Goal: Task Accomplishment & Management: Use online tool/utility

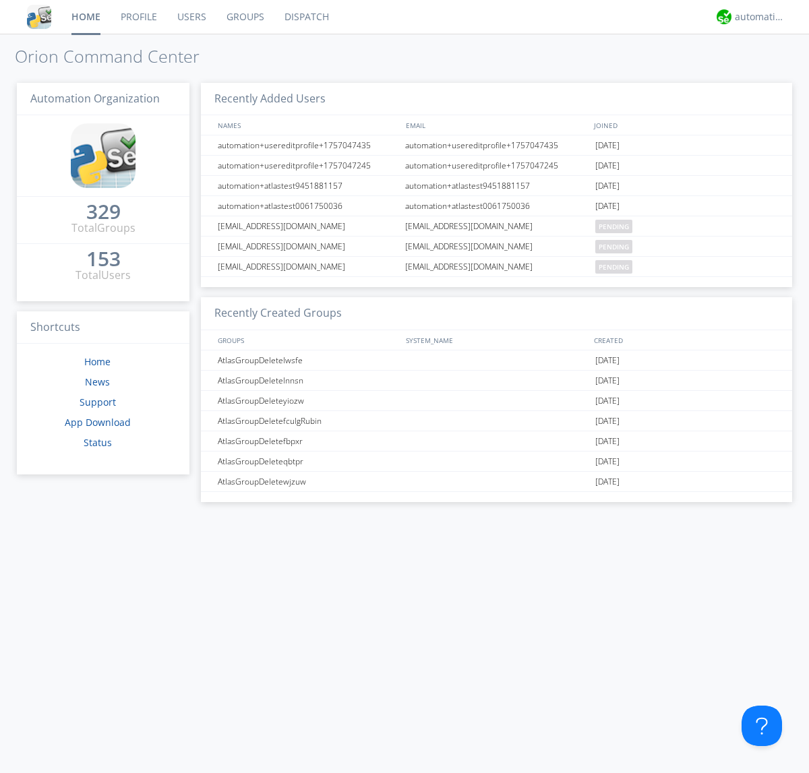
click at [305, 17] on link "Dispatch" at bounding box center [306, 17] width 65 height 34
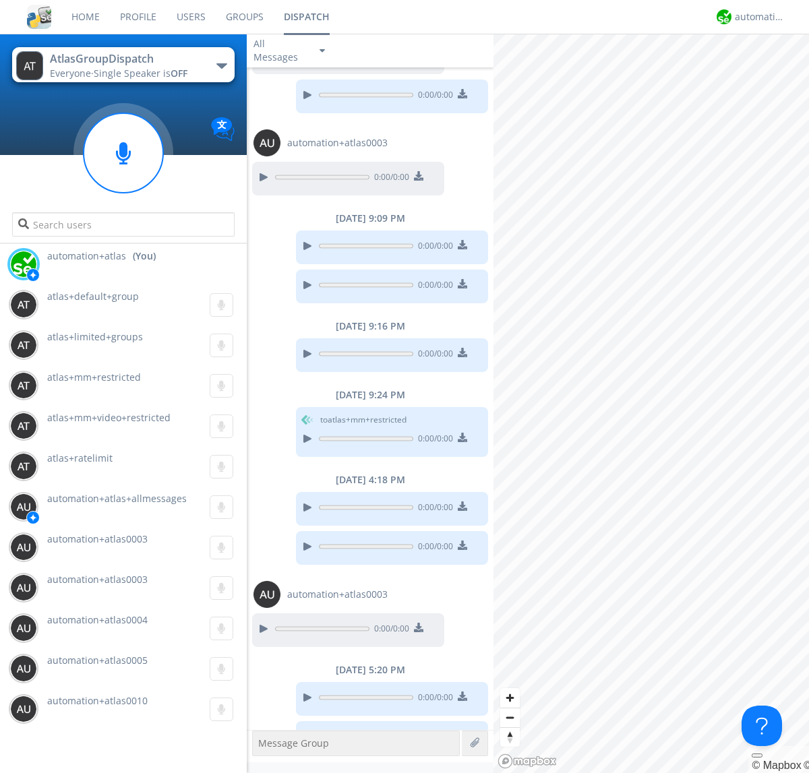
scroll to position [169, 0]
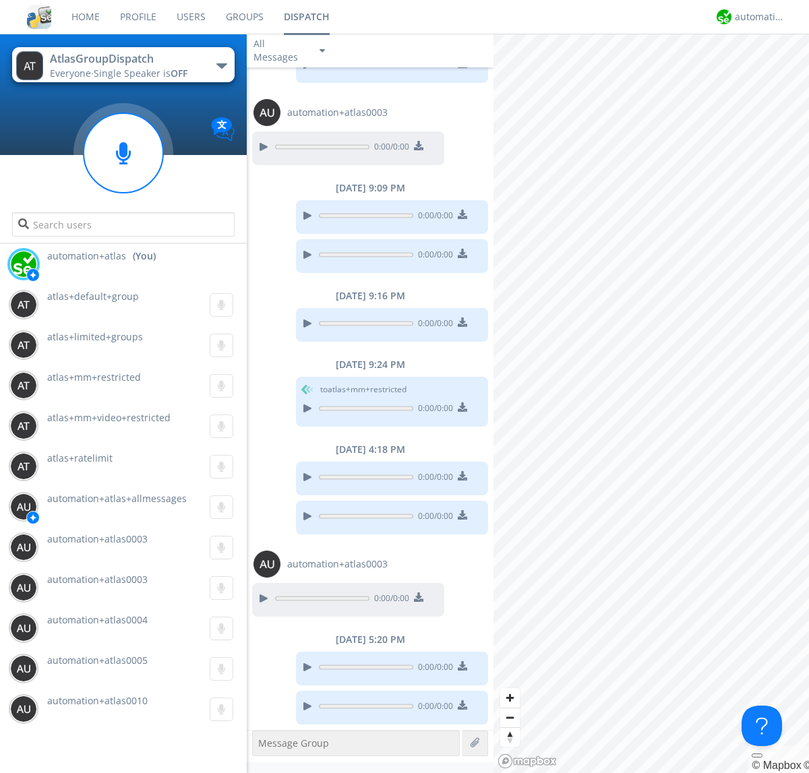
click at [221, 65] on div "button" at bounding box center [221, 65] width 11 height 5
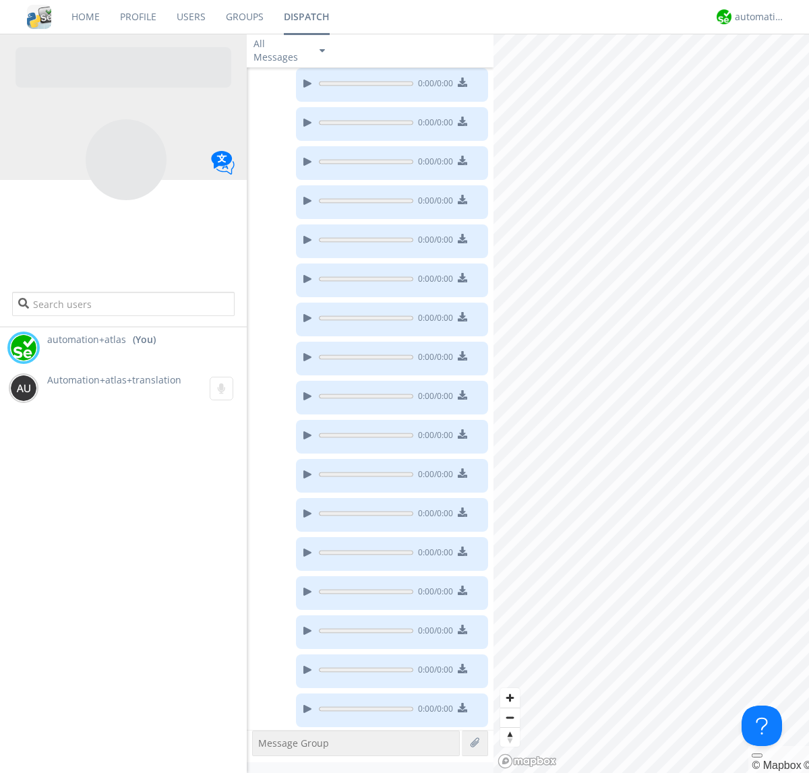
scroll to position [189, 0]
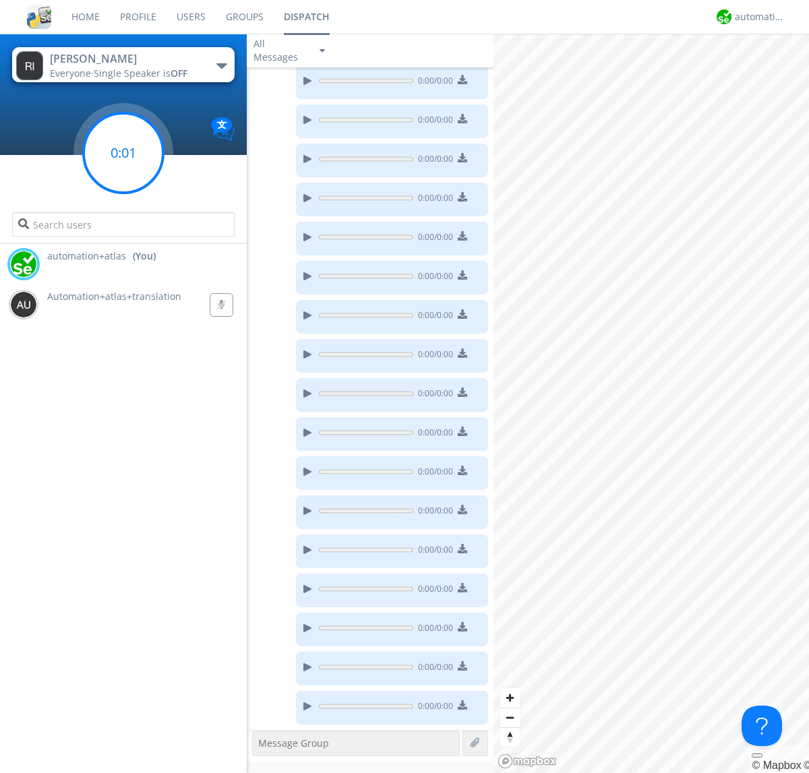
click at [123, 153] on g at bounding box center [124, 153] width 80 height 80
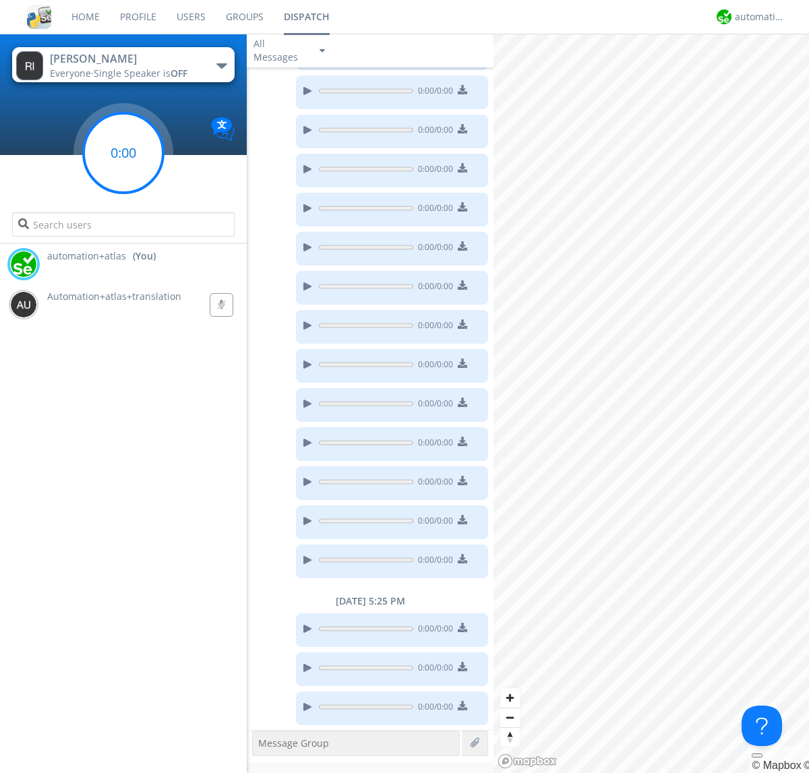
scroll to position [376, 0]
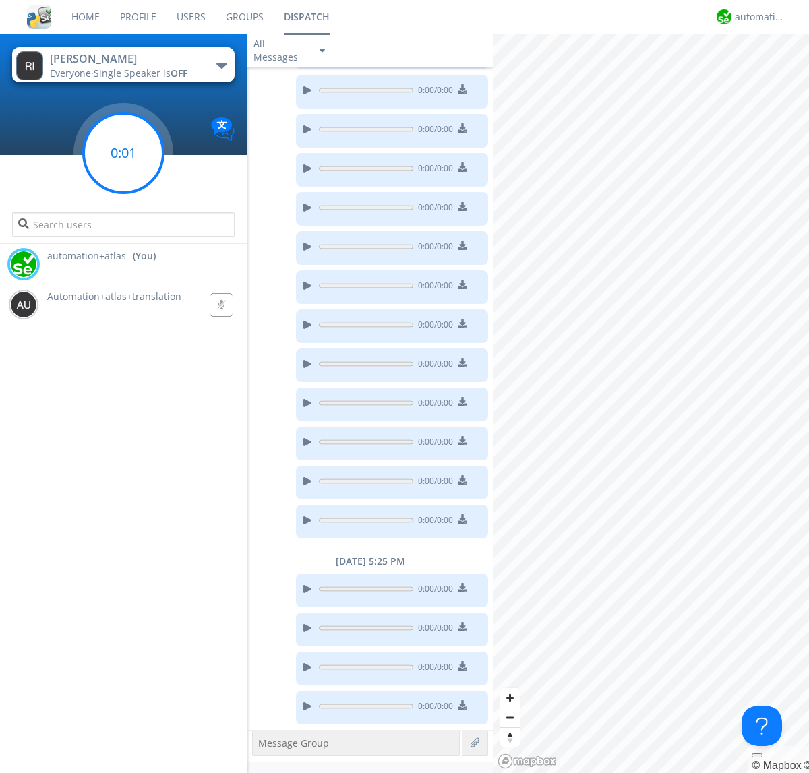
click at [123, 153] on g at bounding box center [124, 153] width 80 height 80
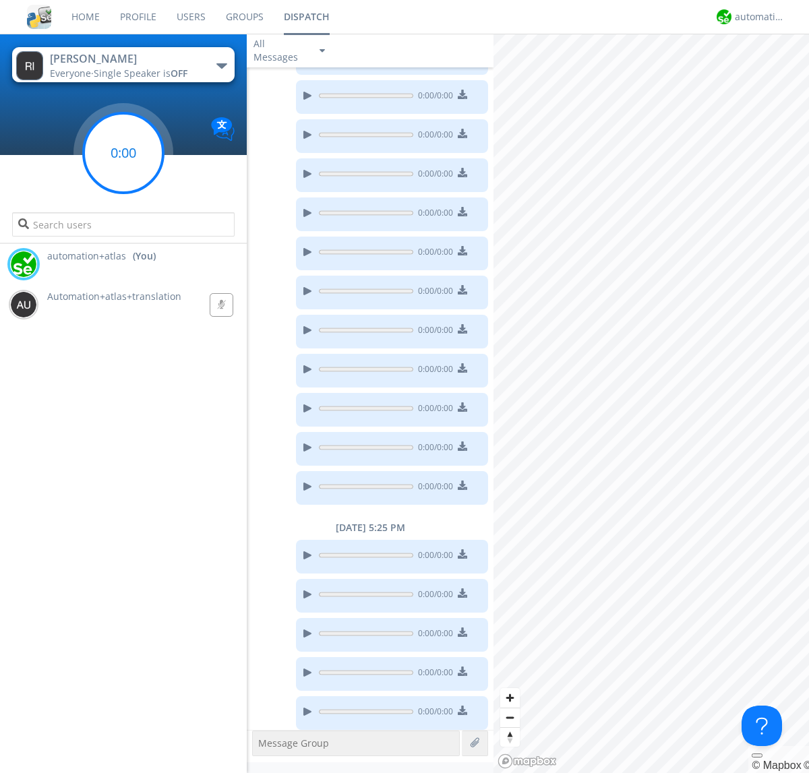
scroll to position [415, 0]
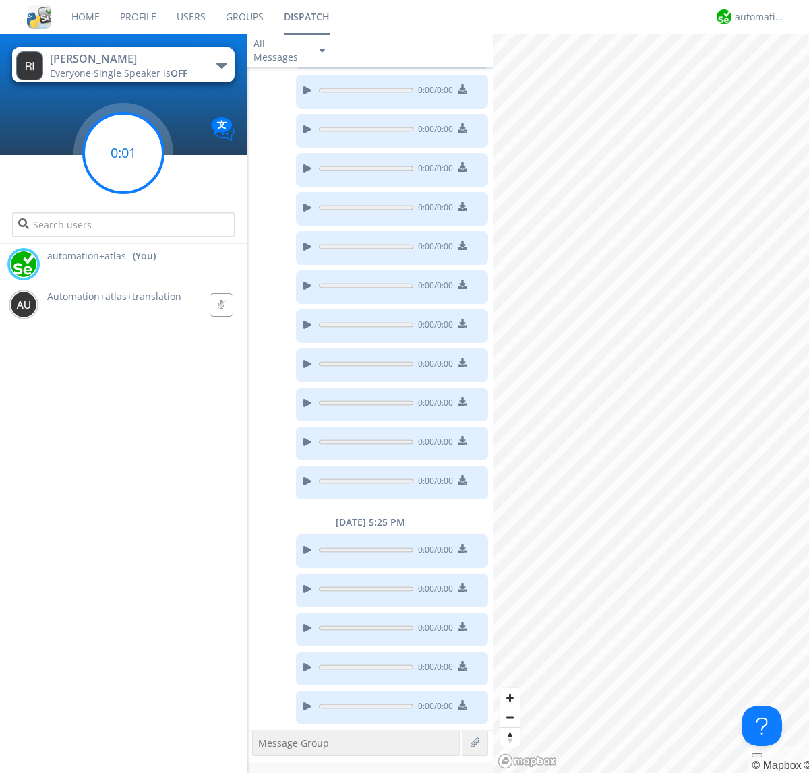
click at [123, 153] on g at bounding box center [124, 153] width 80 height 80
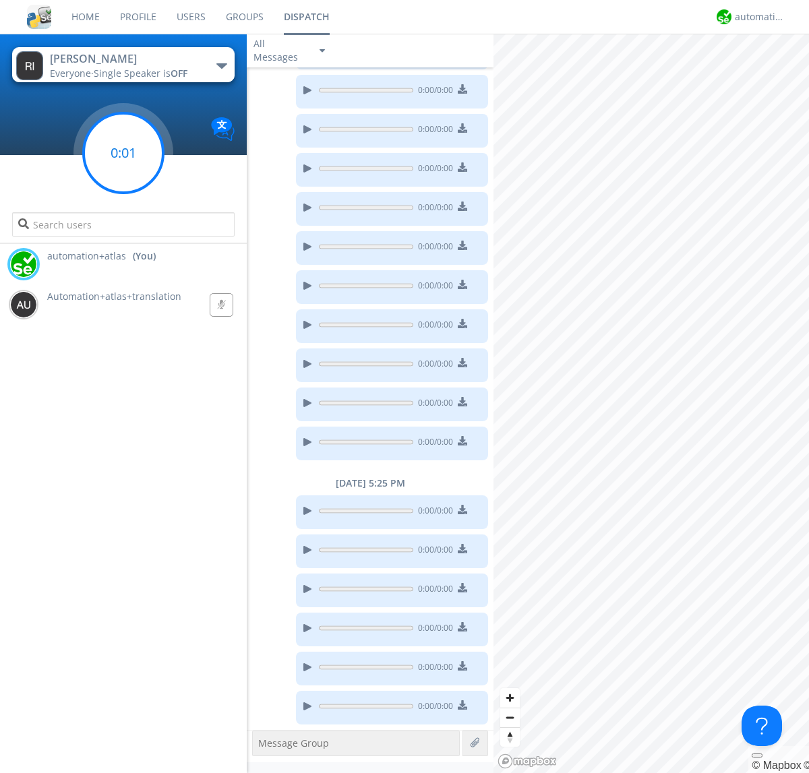
click at [123, 153] on g at bounding box center [124, 153] width 80 height 80
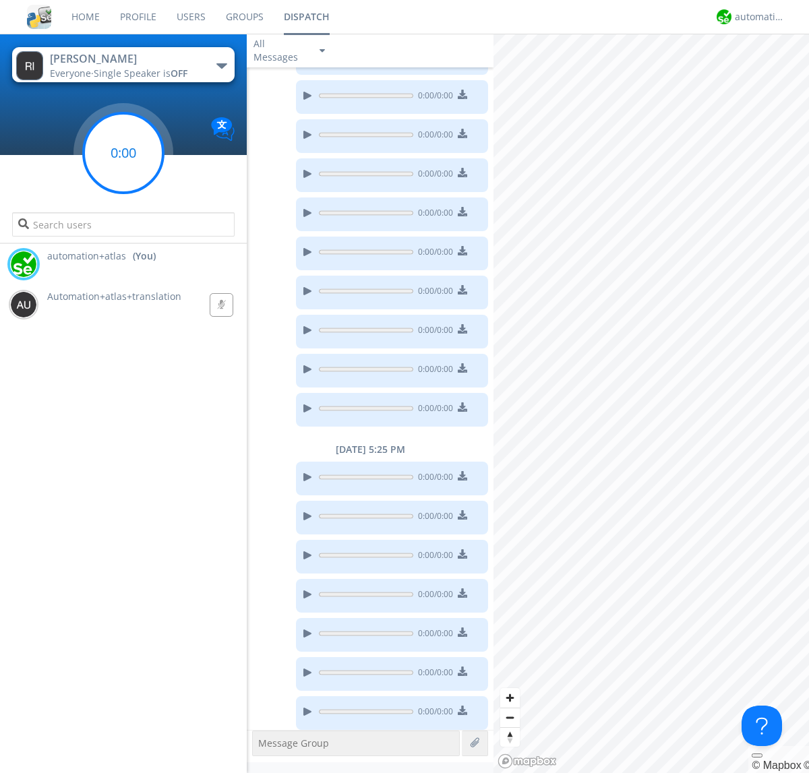
scroll to position [493, 0]
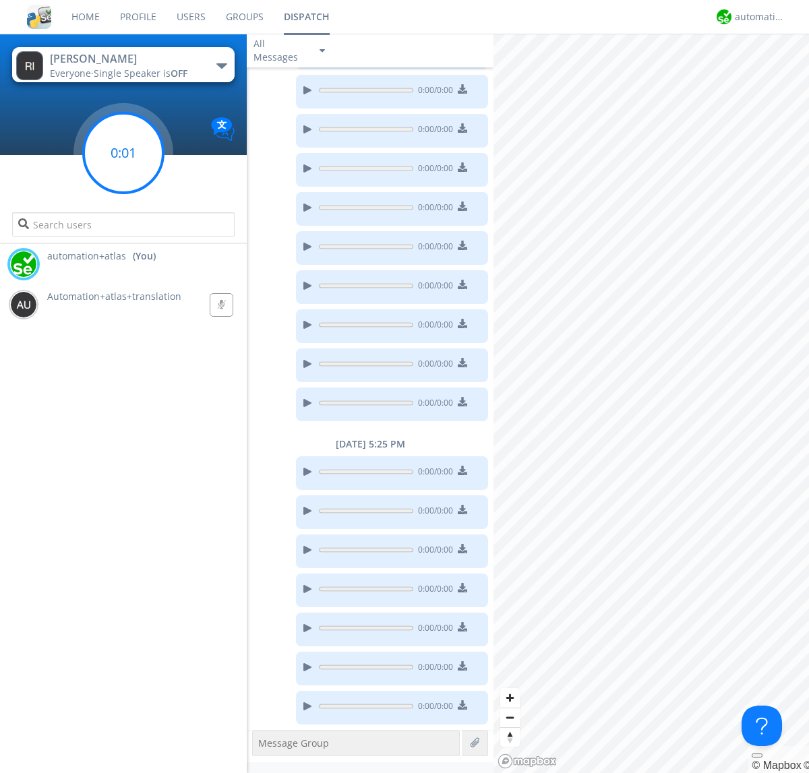
click at [123, 153] on g at bounding box center [124, 153] width 80 height 80
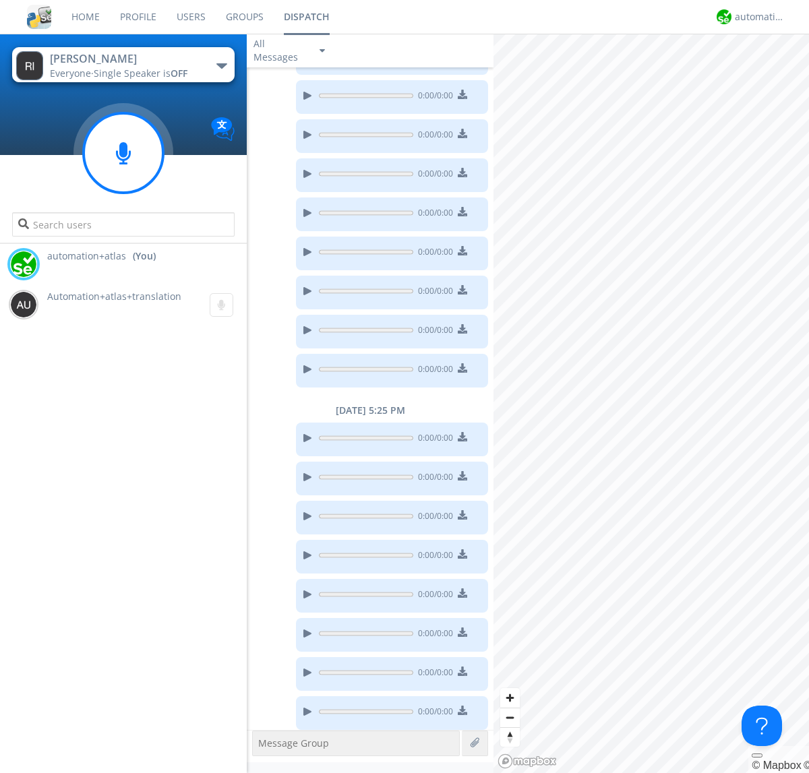
scroll to position [532, 0]
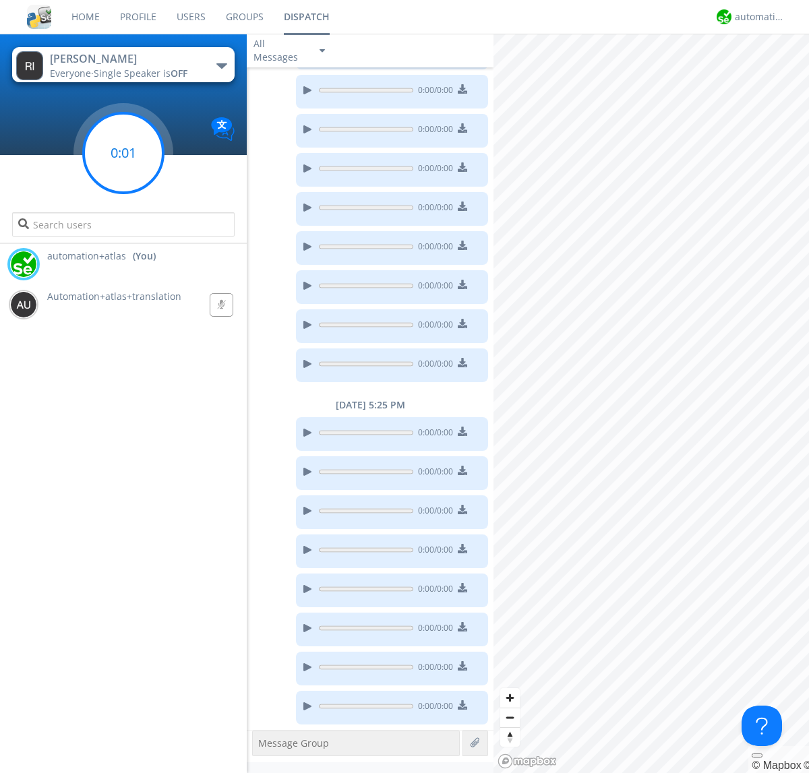
click at [123, 153] on g at bounding box center [124, 153] width 80 height 80
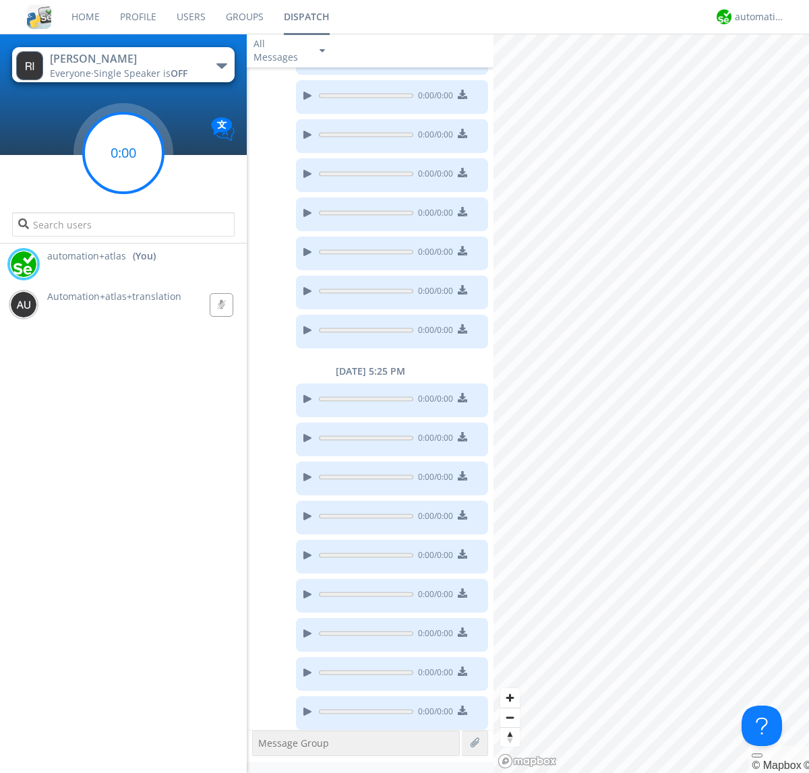
scroll to position [571, 0]
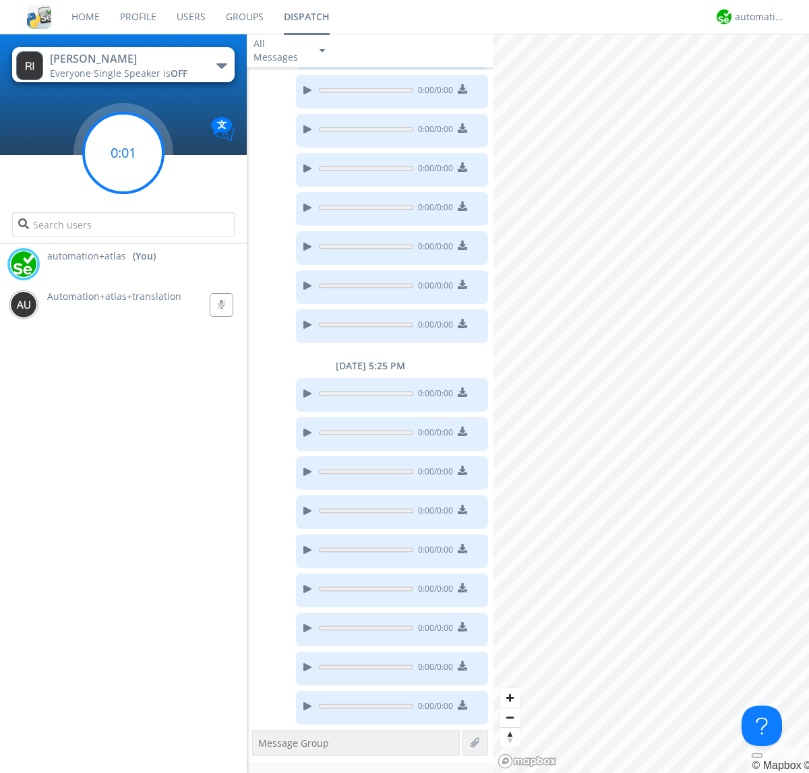
click at [123, 153] on g at bounding box center [124, 153] width 80 height 80
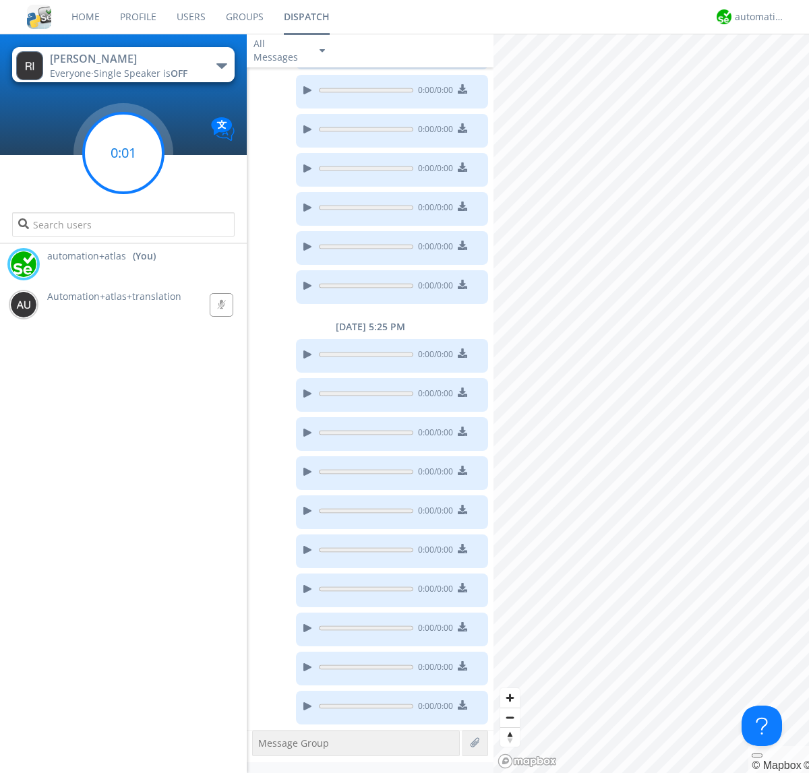
click at [123, 153] on g at bounding box center [124, 153] width 80 height 80
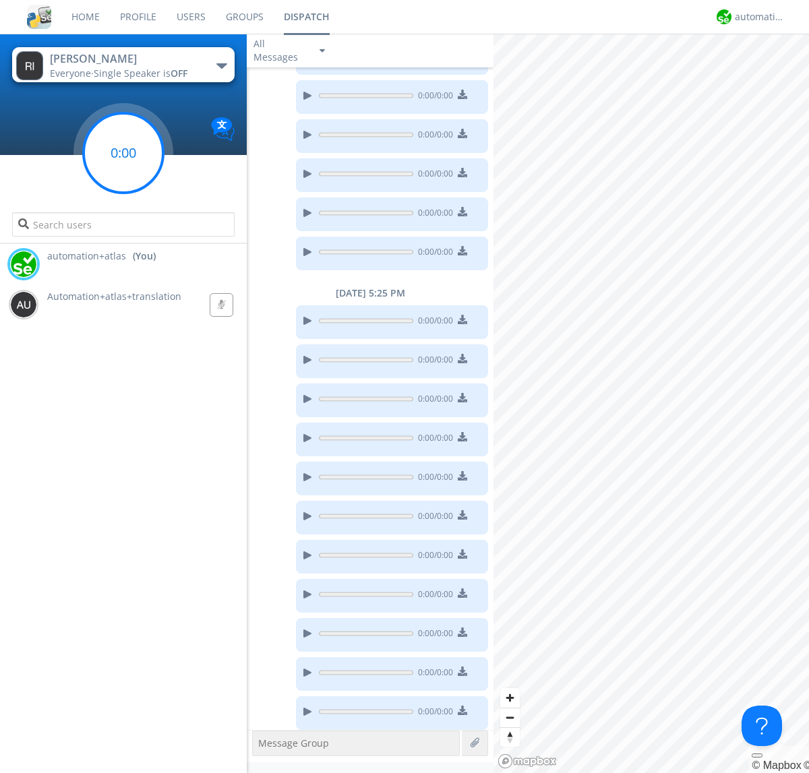
scroll to position [649, 0]
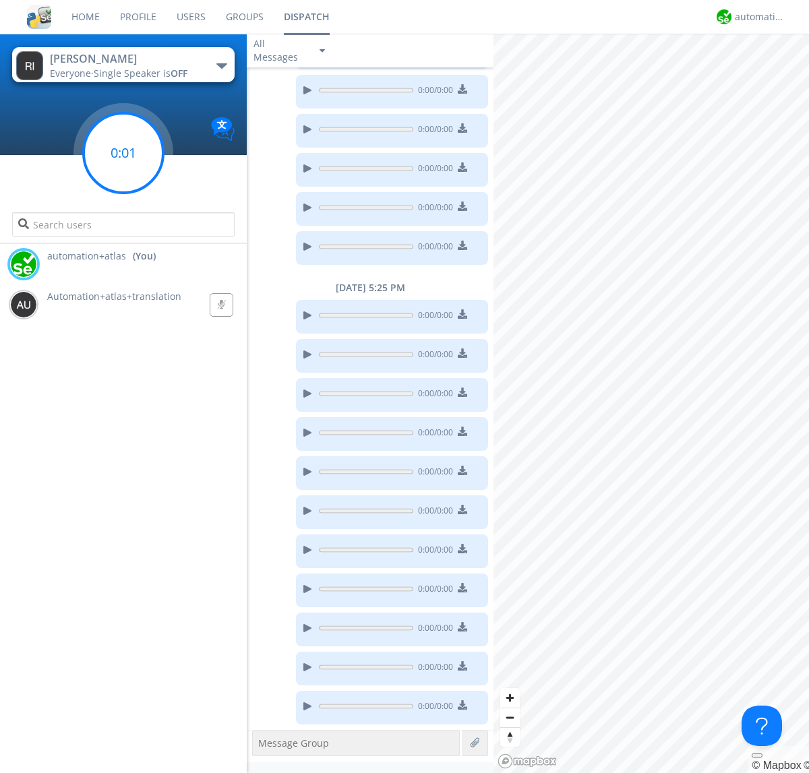
click at [123, 153] on g at bounding box center [124, 153] width 80 height 80
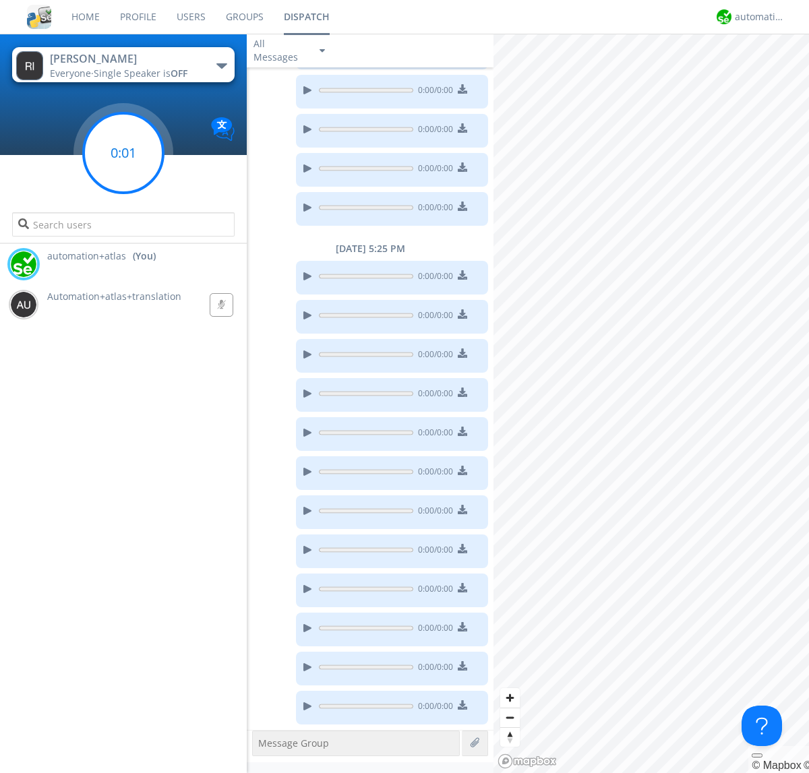
click at [123, 153] on g at bounding box center [124, 153] width 80 height 80
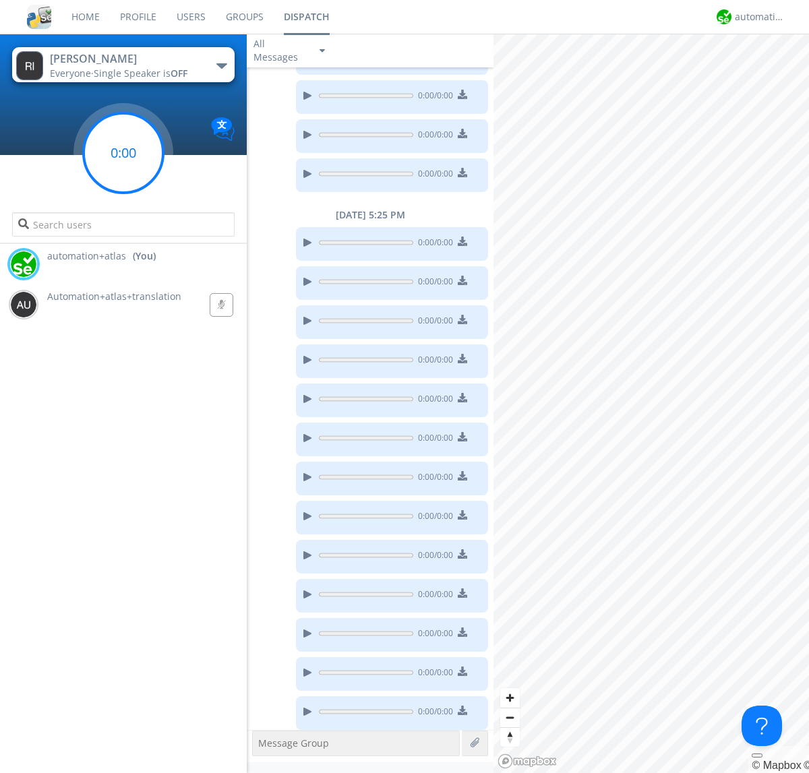
scroll to position [727, 0]
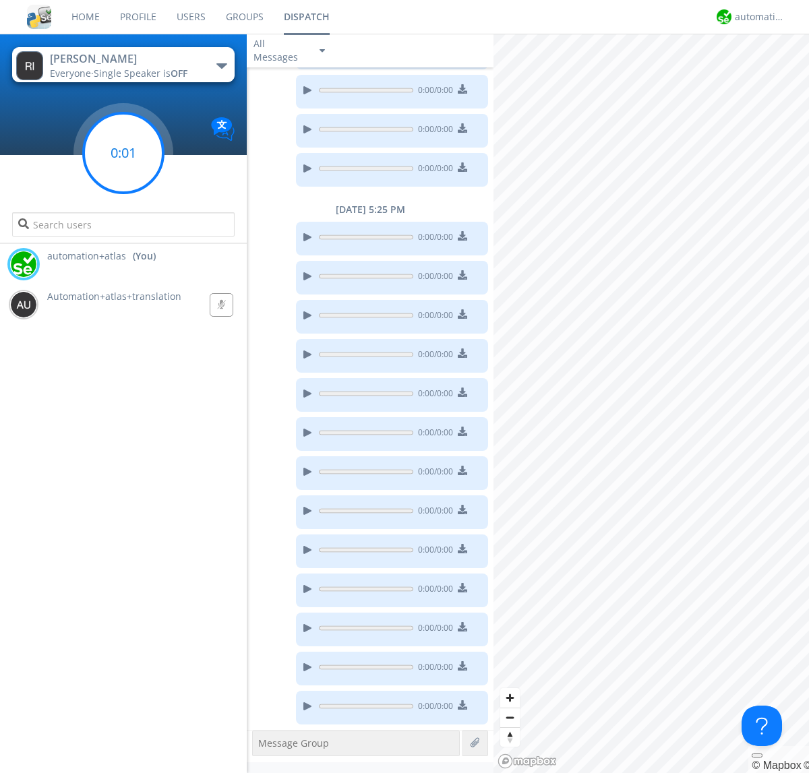
click at [123, 153] on g at bounding box center [124, 153] width 80 height 80
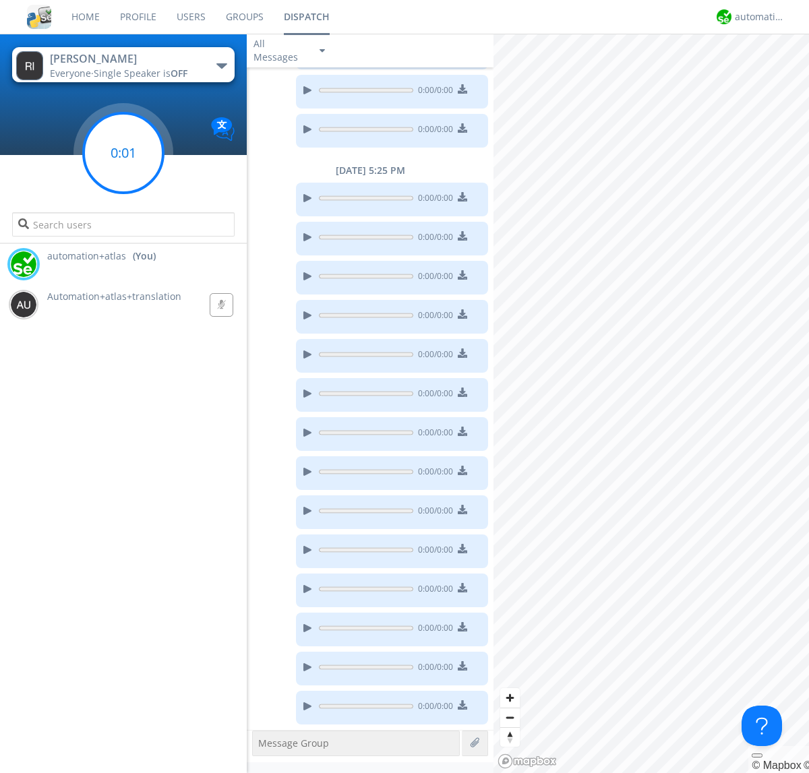
click at [123, 153] on g at bounding box center [124, 153] width 80 height 80
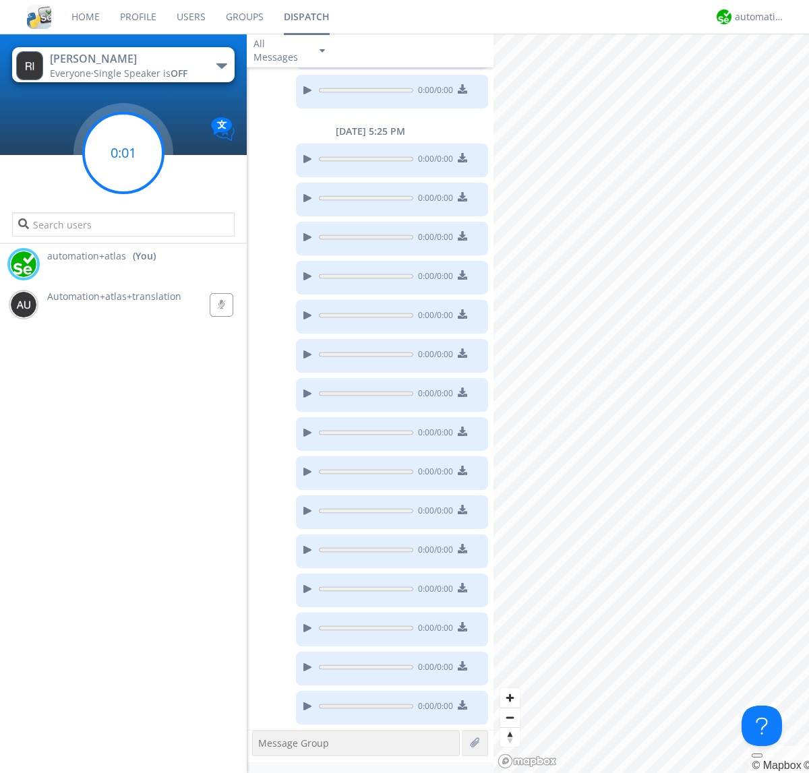
click at [123, 153] on g at bounding box center [124, 153] width 80 height 80
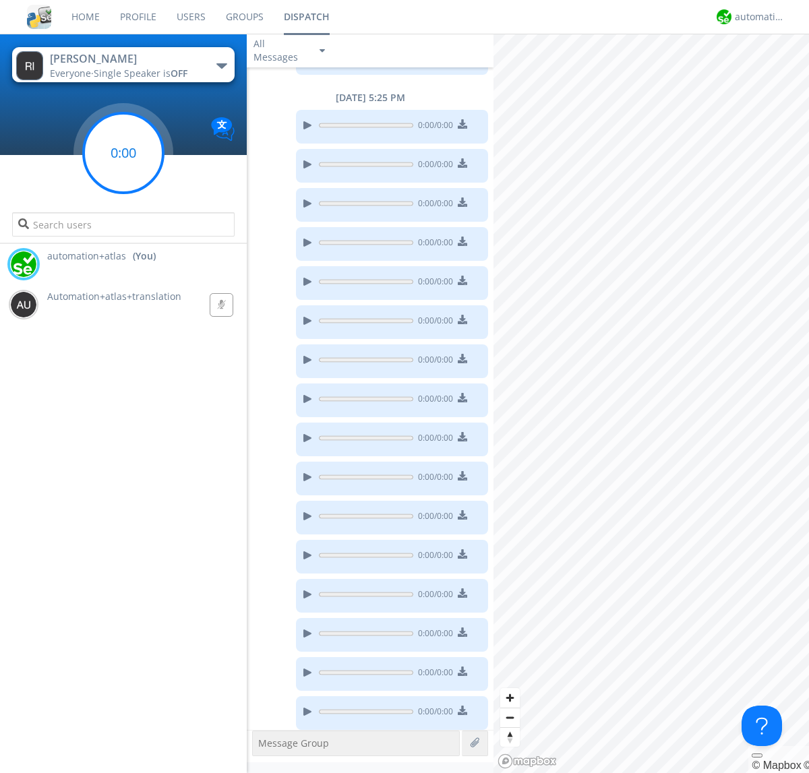
scroll to position [845, 0]
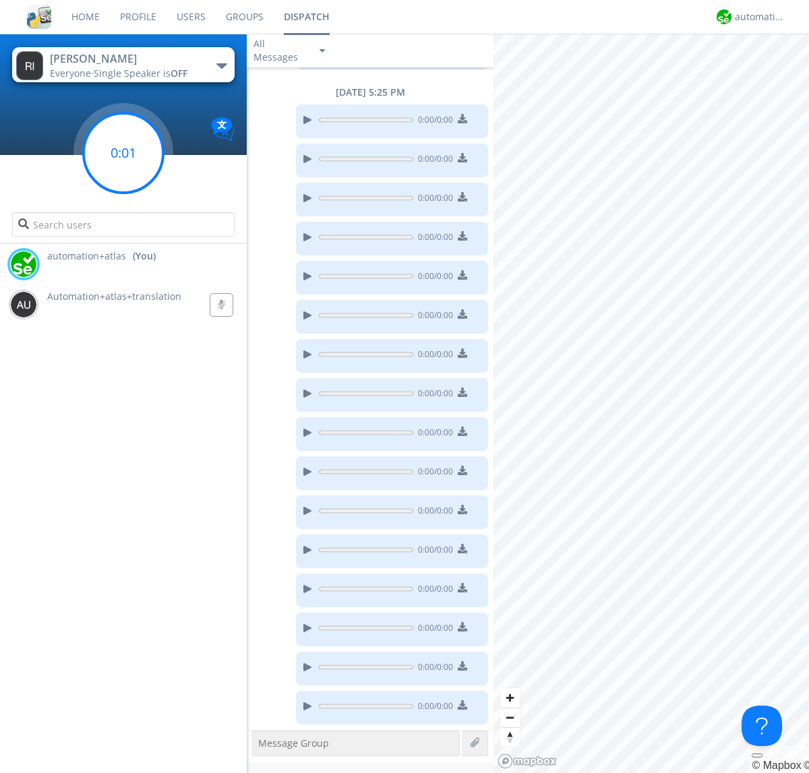
click at [123, 153] on g at bounding box center [124, 153] width 80 height 80
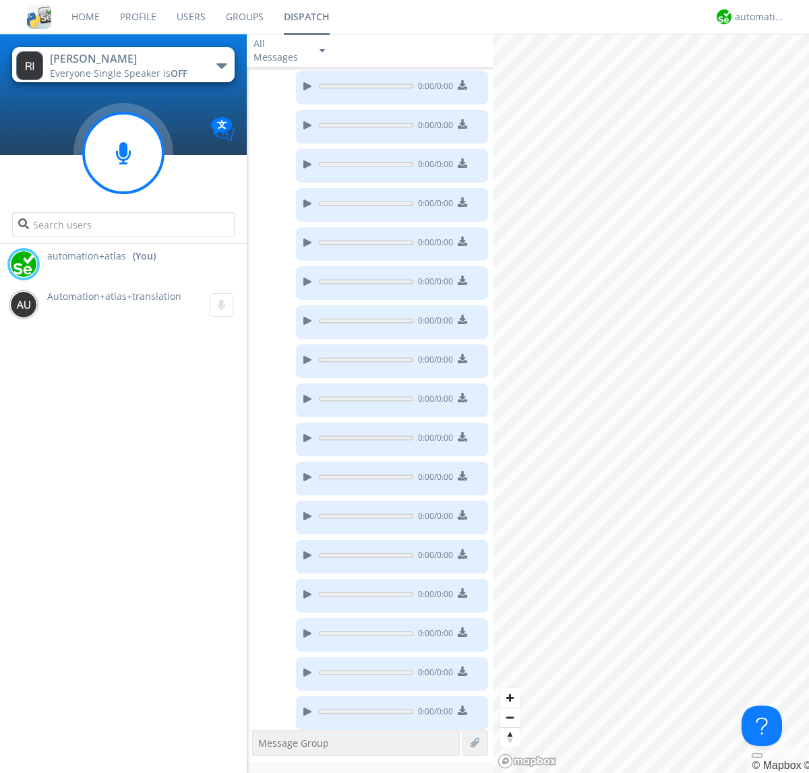
scroll to position [884, 0]
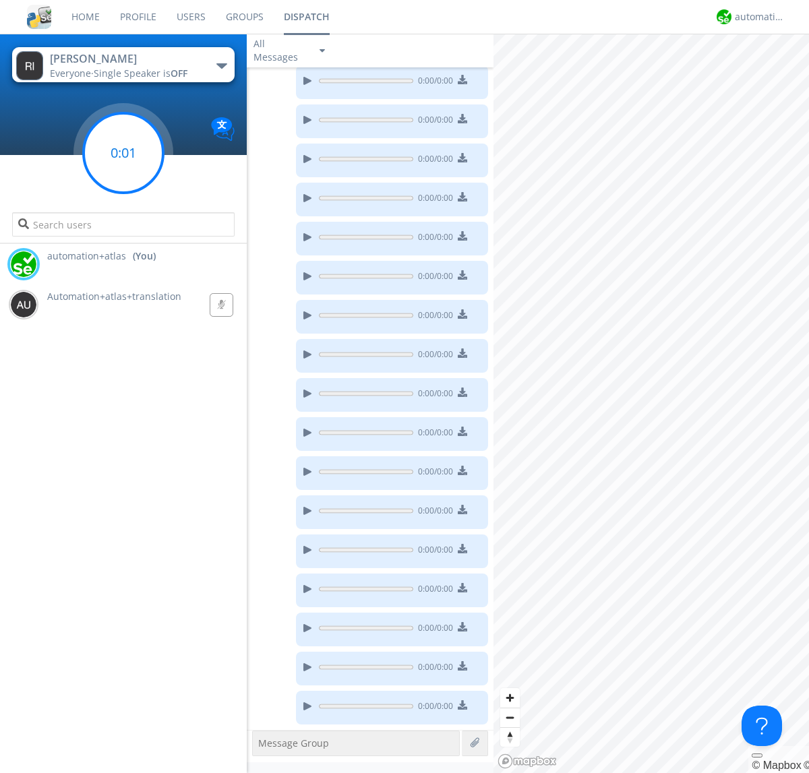
click at [123, 153] on g at bounding box center [124, 153] width 80 height 80
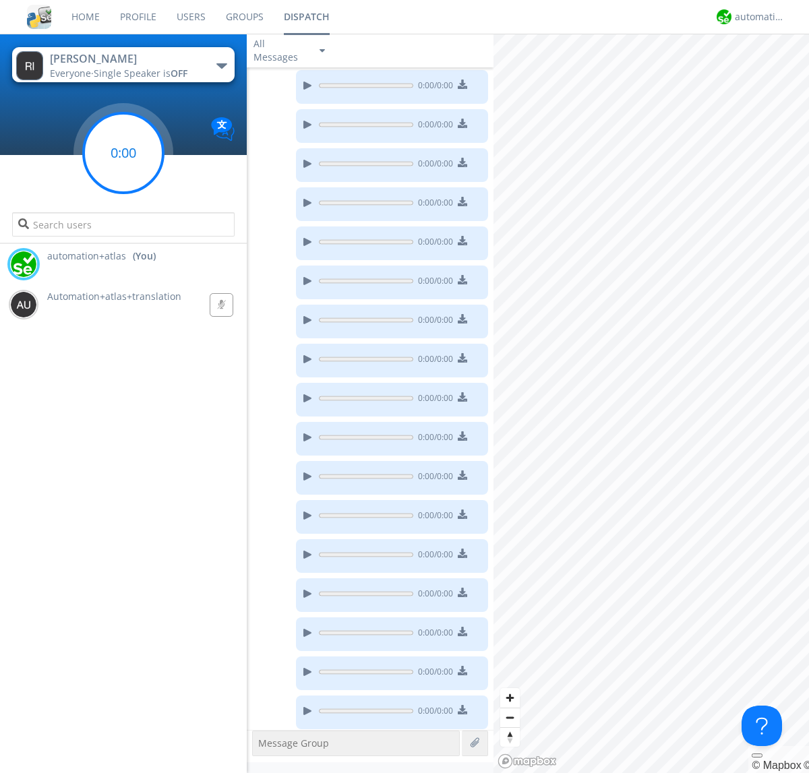
scroll to position [923, 0]
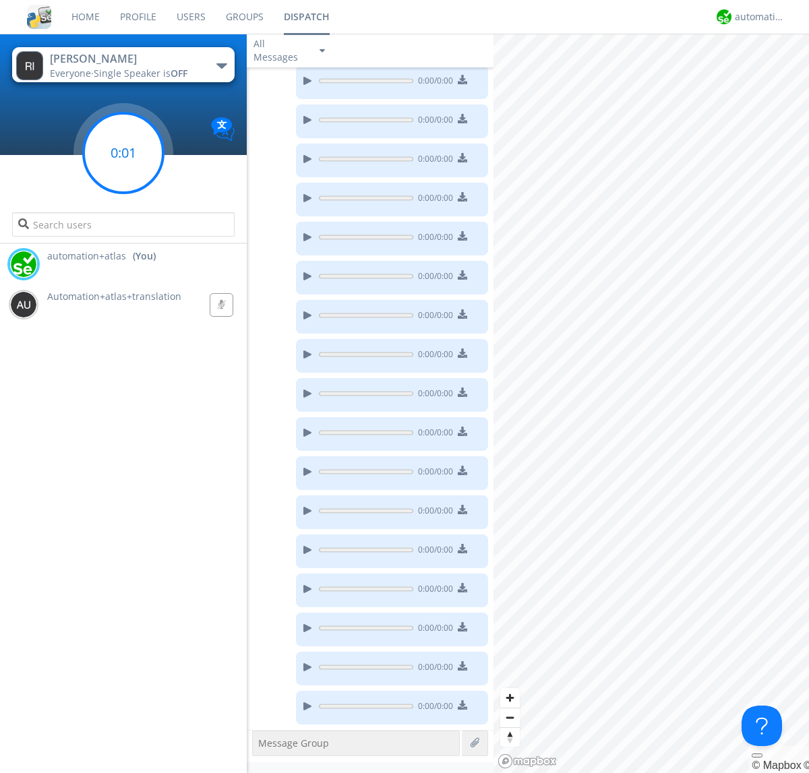
click at [123, 153] on g at bounding box center [124, 153] width 80 height 80
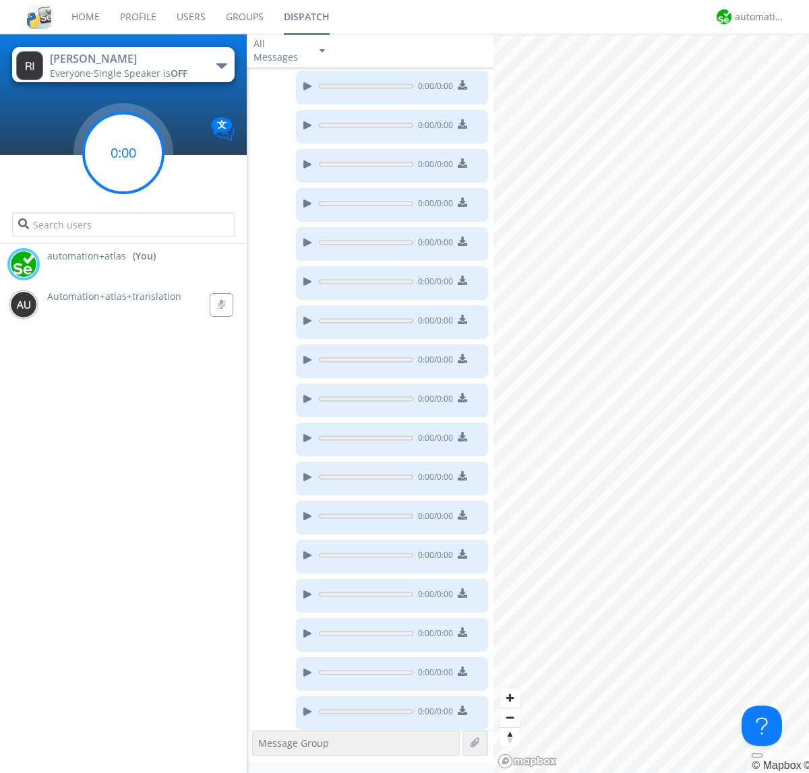
scroll to position [962, 0]
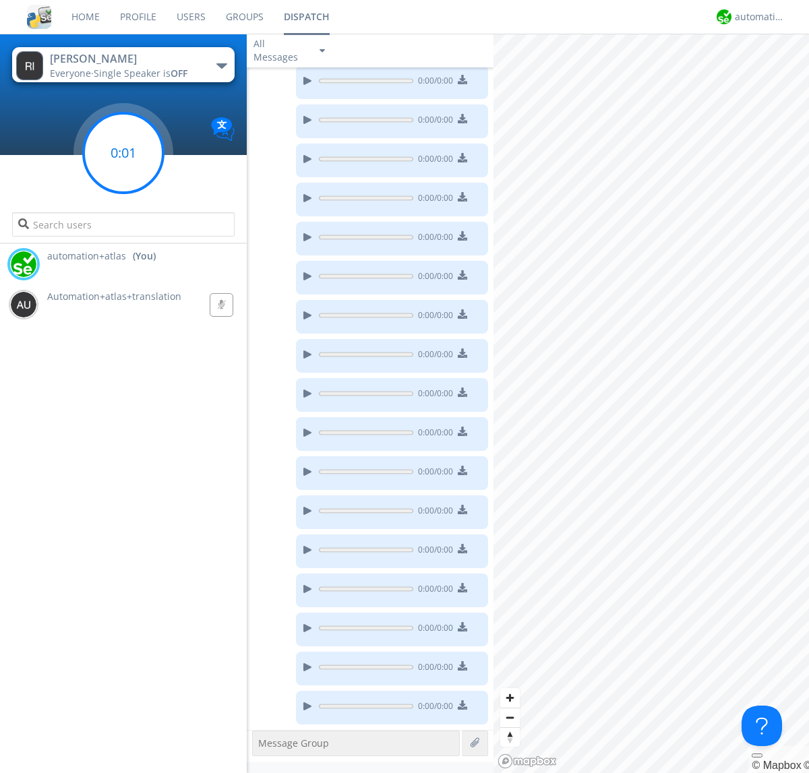
click at [123, 153] on g at bounding box center [124, 153] width 80 height 80
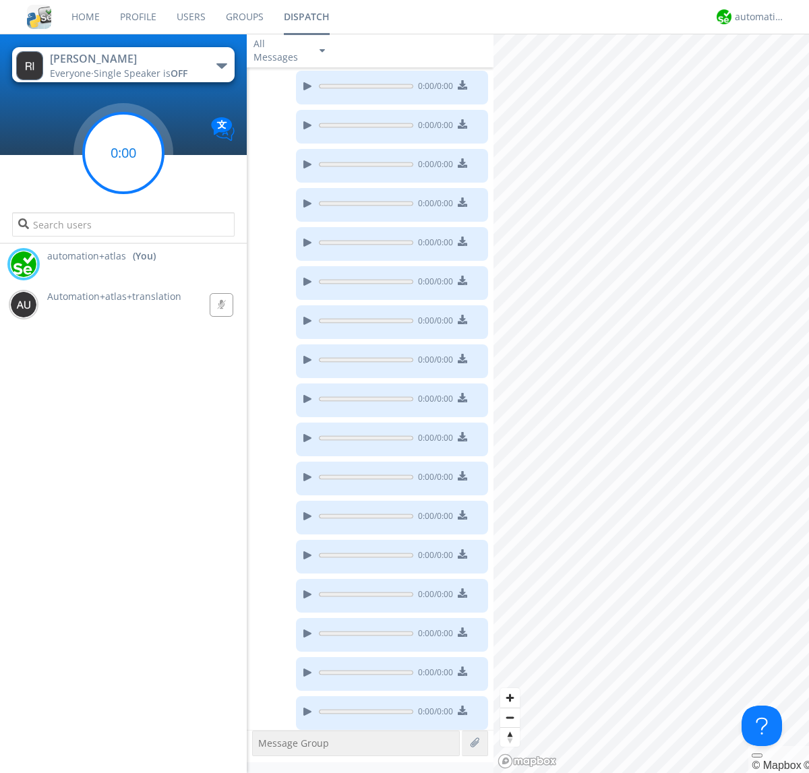
scroll to position [1040, 0]
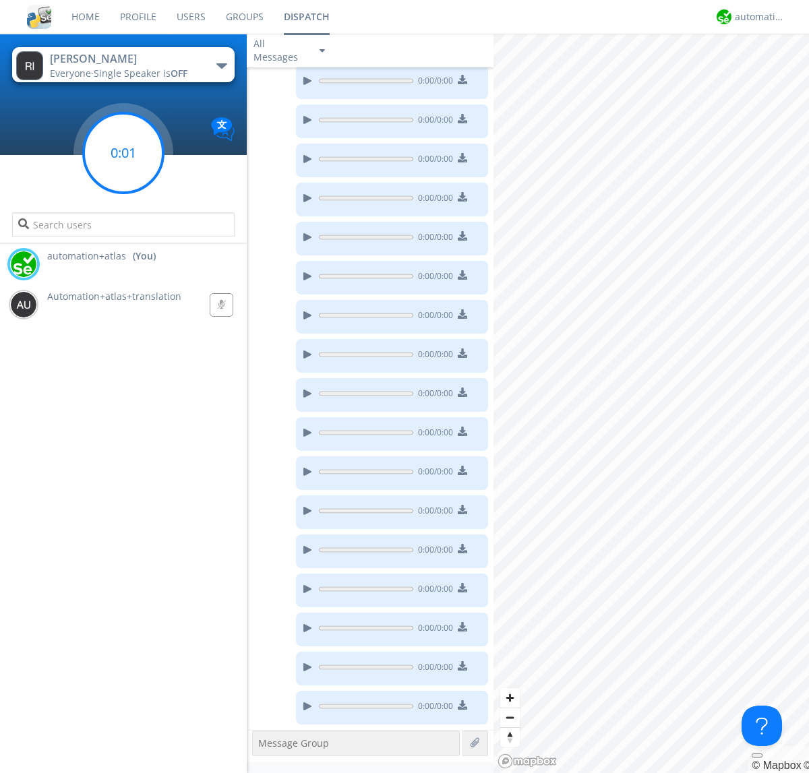
click at [123, 153] on g at bounding box center [124, 153] width 80 height 80
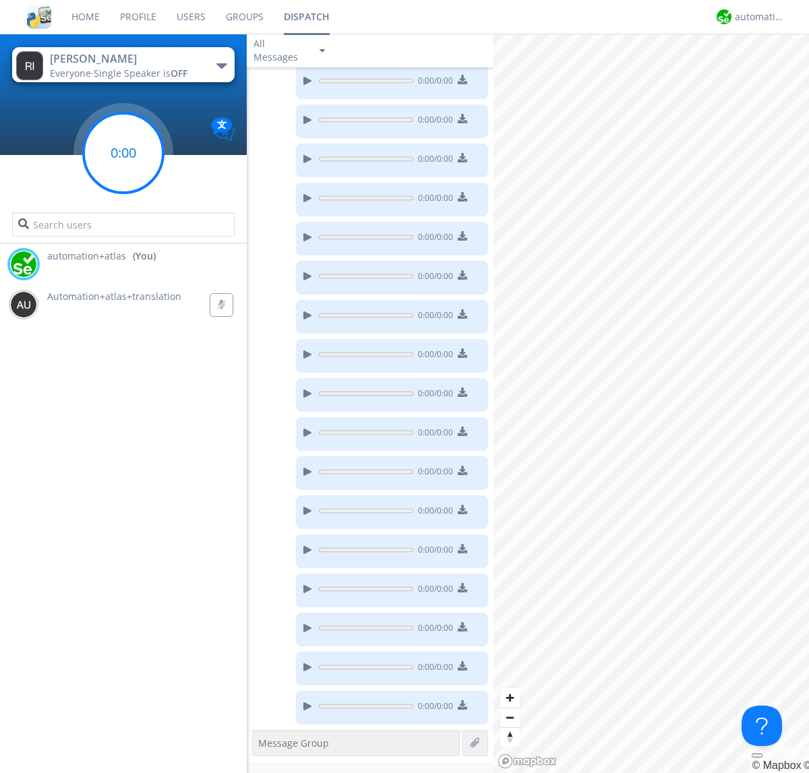
scroll to position [1158, 0]
click at [123, 153] on g at bounding box center [124, 153] width 80 height 80
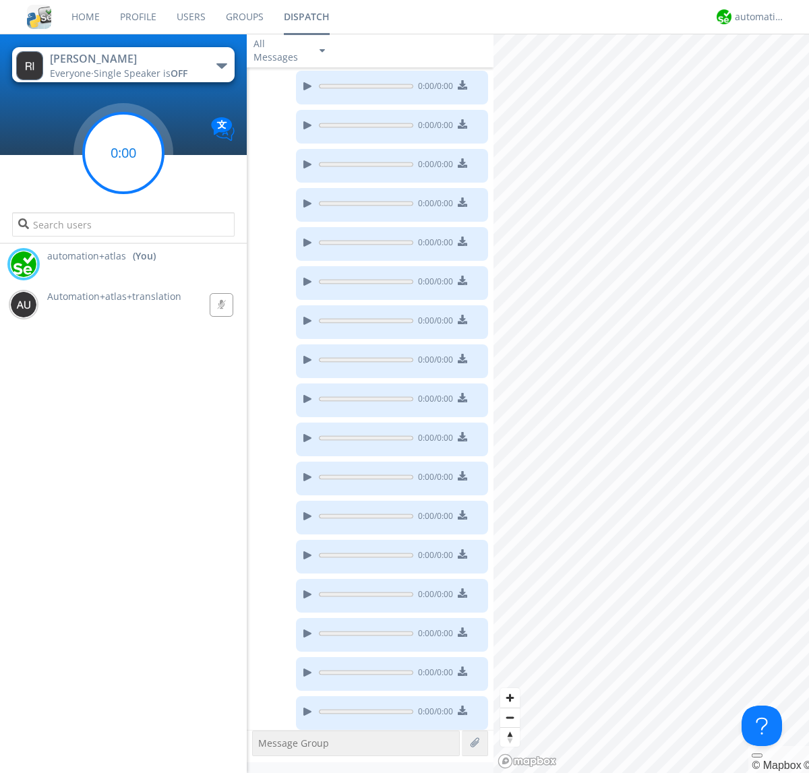
scroll to position [1197, 0]
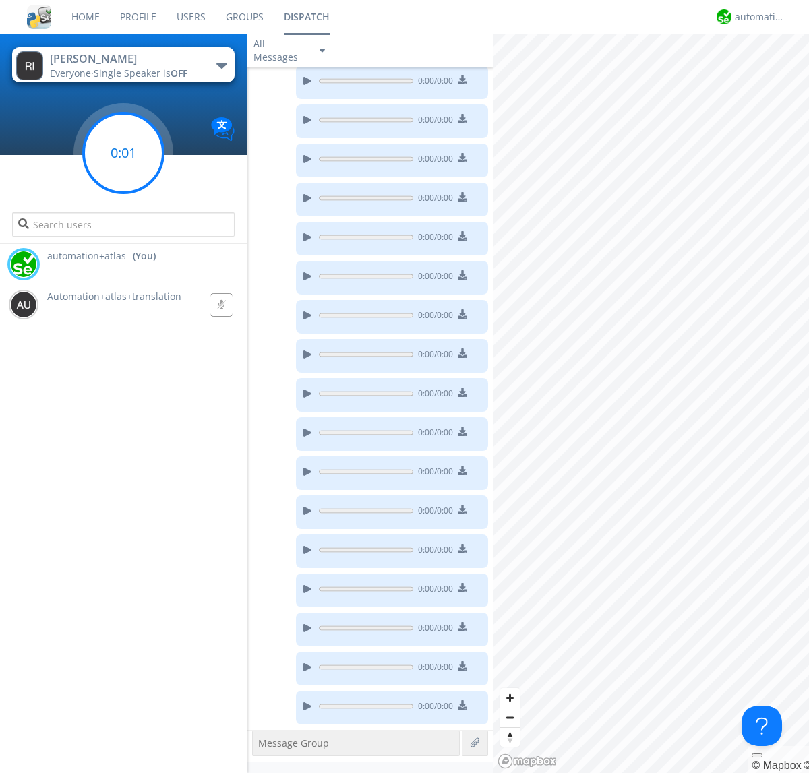
click at [123, 153] on g at bounding box center [124, 153] width 80 height 80
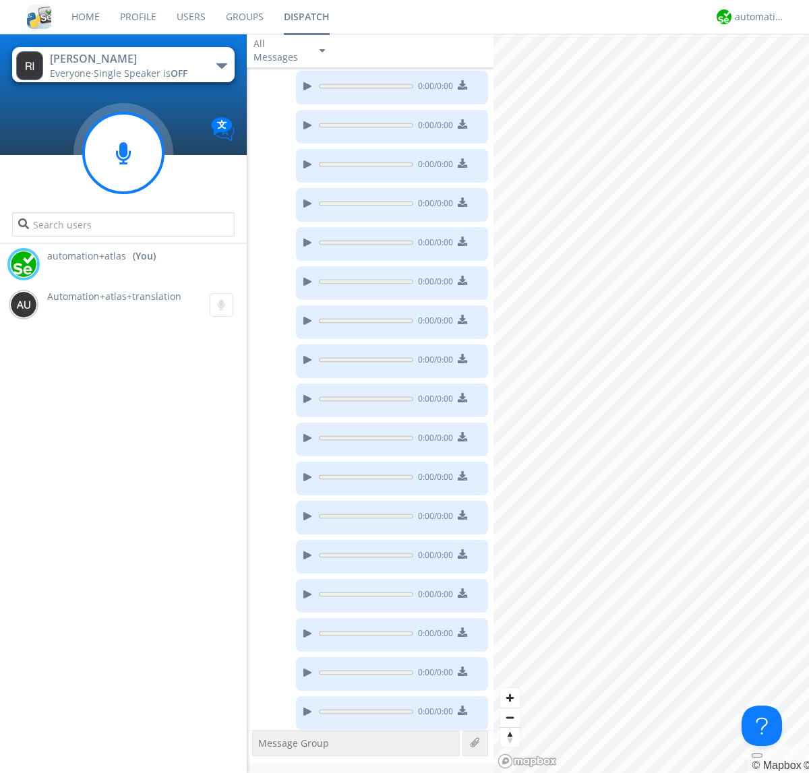
scroll to position [1236, 0]
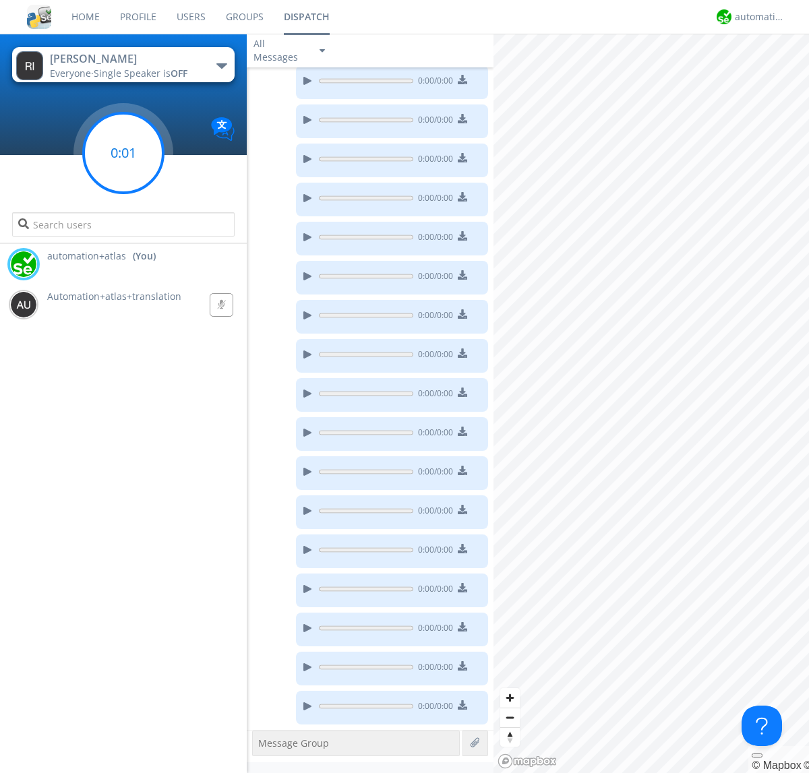
click at [123, 153] on g at bounding box center [124, 153] width 80 height 80
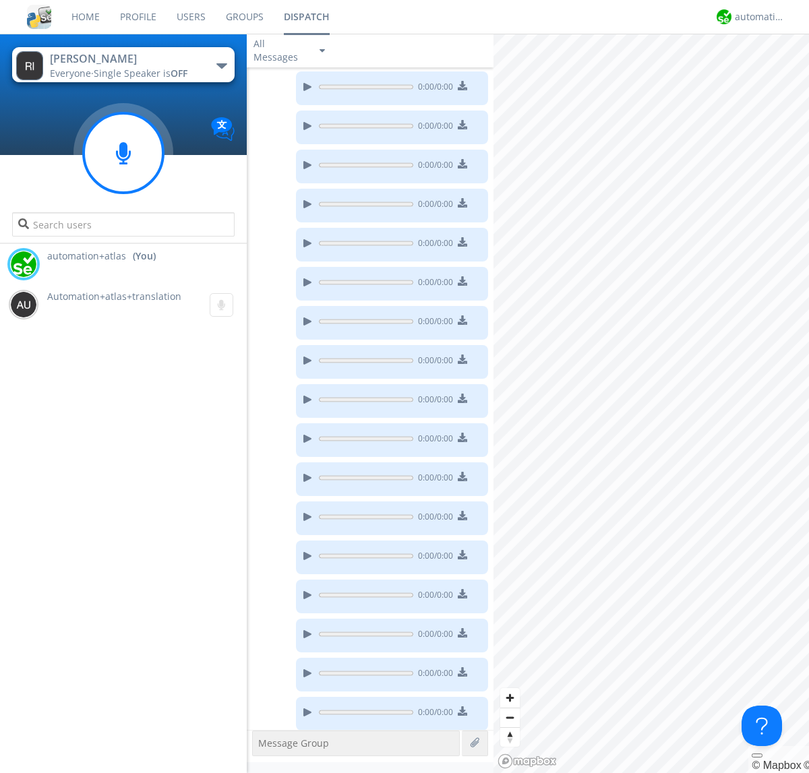
scroll to position [1275, 0]
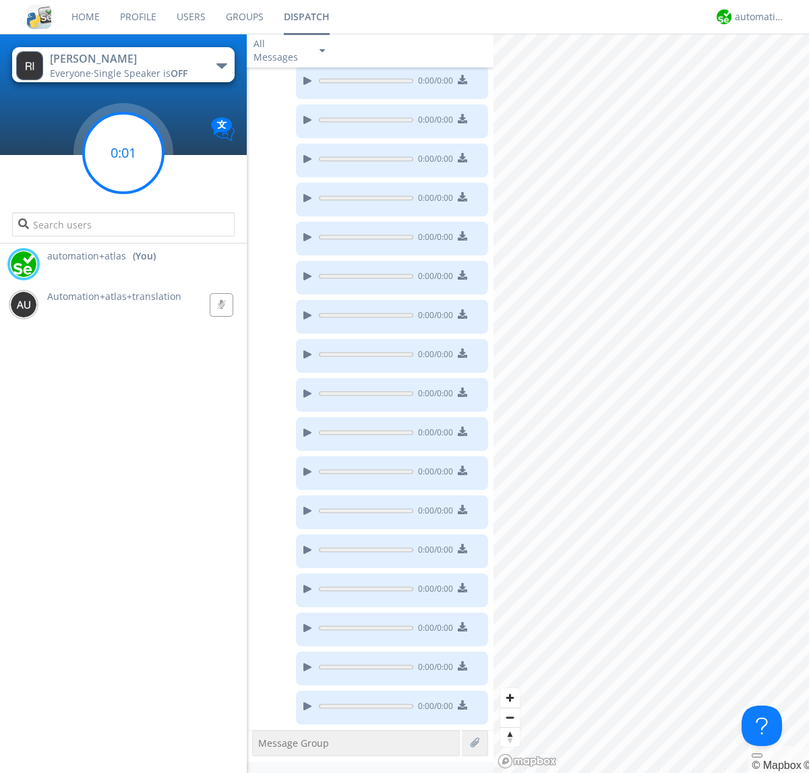
click at [123, 153] on g at bounding box center [124, 153] width 80 height 80
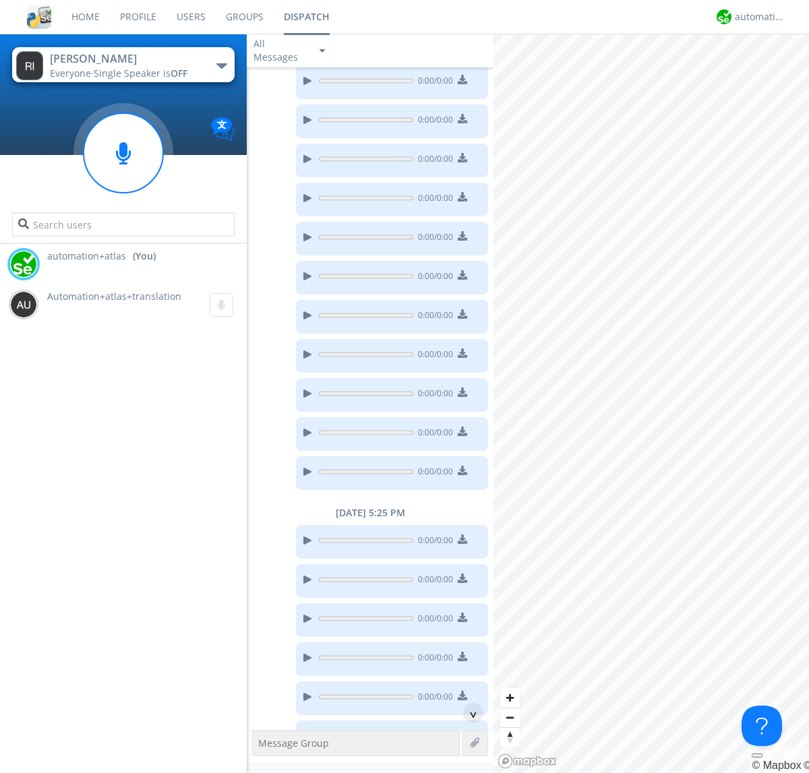
click at [367, 84] on div "0:00 / 0:00" at bounding box center [392, 82] width 192 height 34
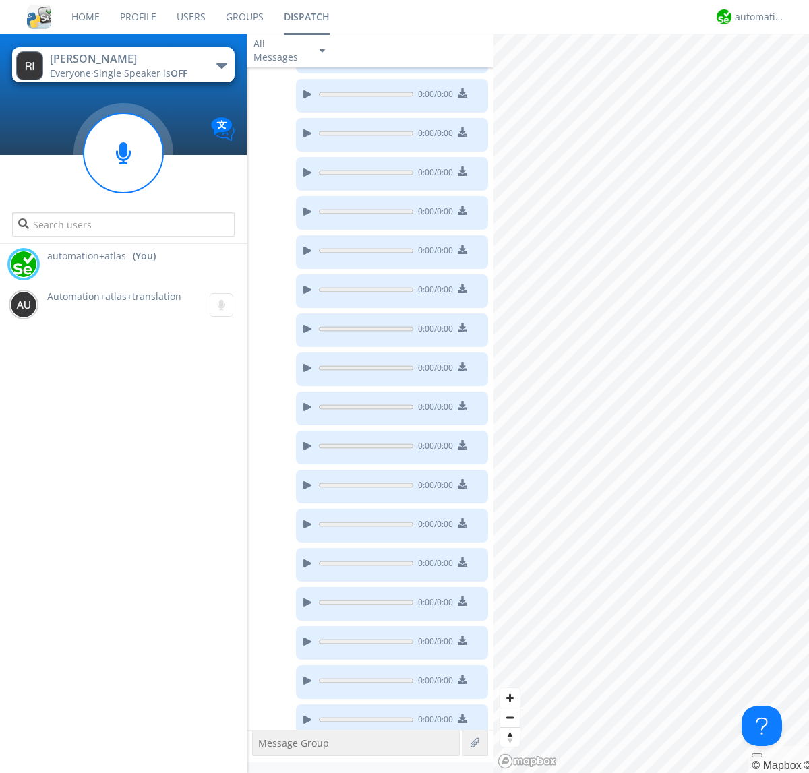
scroll to position [1392, 0]
